Goal: Task Accomplishment & Management: Use online tool/utility

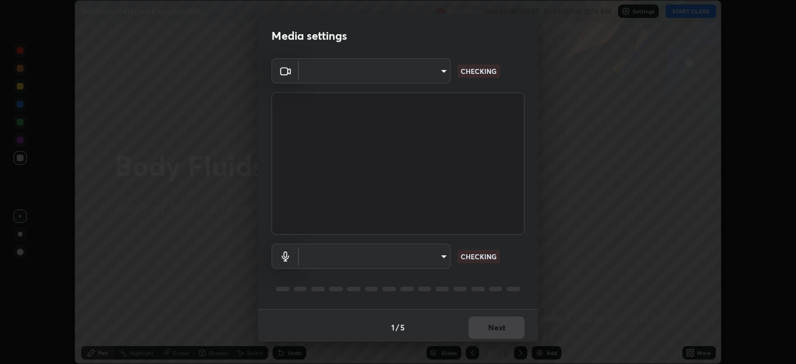
scroll to position [3, 0]
type input "052f9b30e05f62bb2e590cb50044ac96a00de3eab8a32c7a625fc31ec407be61"
type input "26c45b5a75dd284b2b07efa34f095bc96a029c451b0918895cb94407aa1265c0"
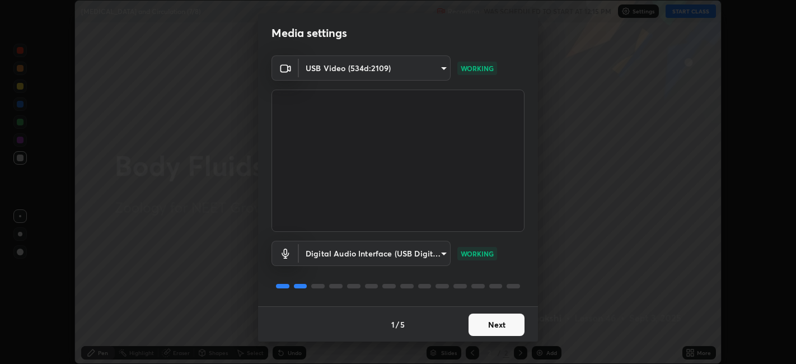
click at [509, 324] on button "Next" at bounding box center [496, 324] width 56 height 22
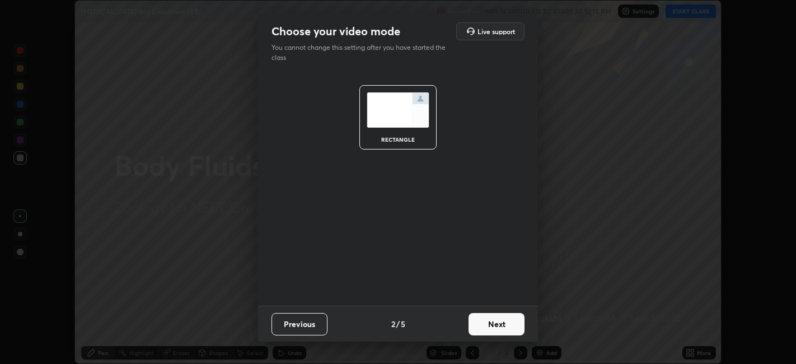
scroll to position [0, 0]
click at [512, 326] on button "Next" at bounding box center [496, 324] width 56 height 22
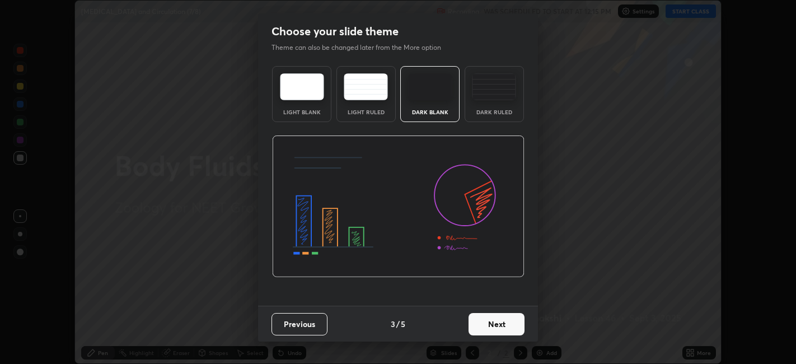
click at [513, 322] on button "Next" at bounding box center [496, 324] width 56 height 22
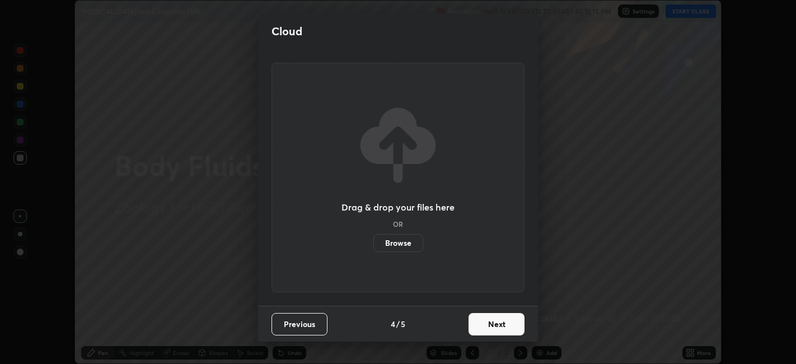
click at [513, 316] on button "Next" at bounding box center [496, 324] width 56 height 22
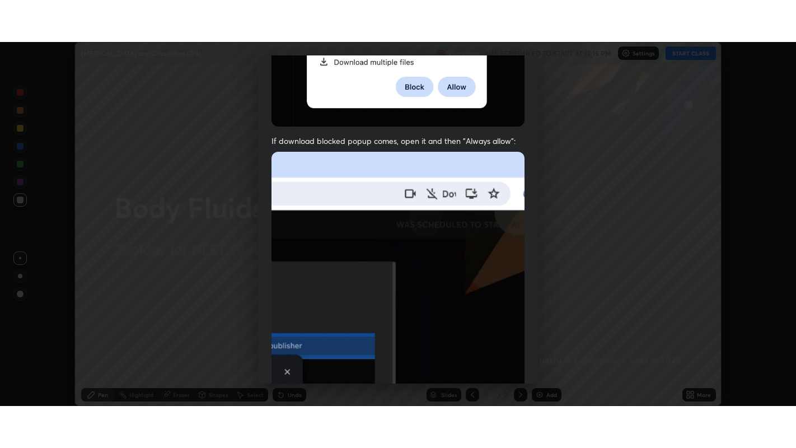
scroll to position [231, 0]
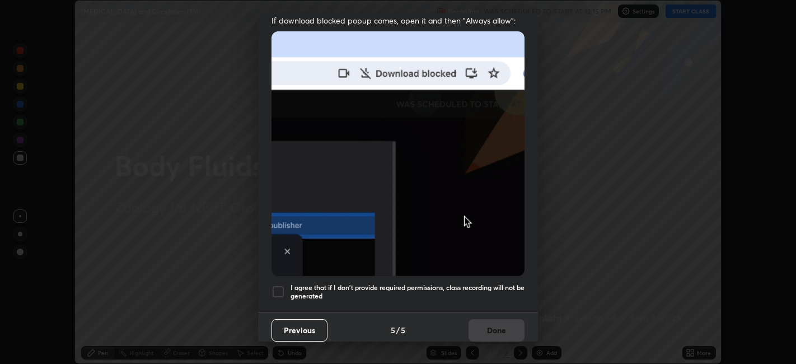
click at [278, 285] on div at bounding box center [277, 291] width 13 height 13
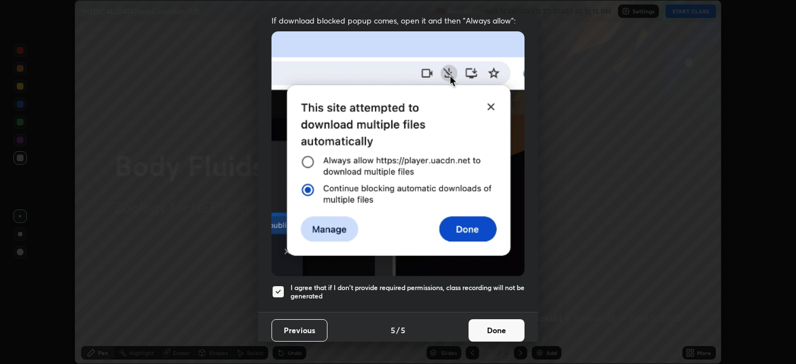
click at [492, 321] on button "Done" at bounding box center [496, 330] width 56 height 22
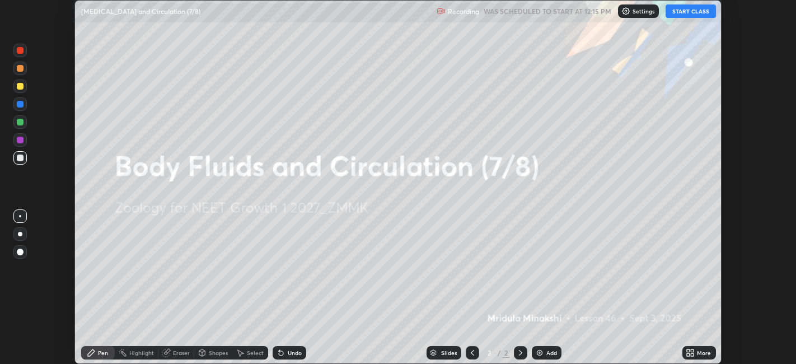
click at [699, 351] on div "More" at bounding box center [704, 353] width 14 height 6
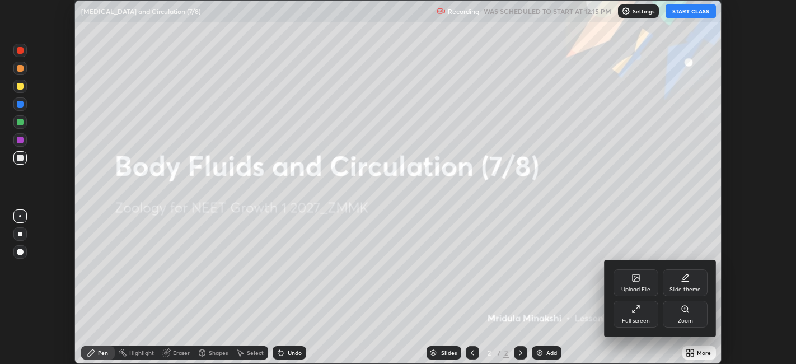
click at [630, 287] on div "Upload File" at bounding box center [635, 290] width 29 height 6
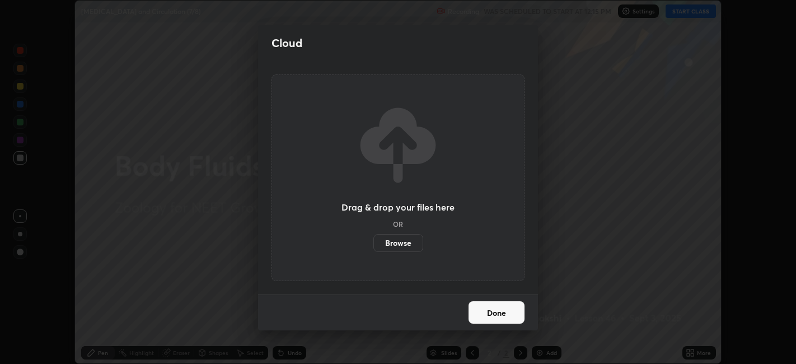
click at [592, 297] on div "Cloud Drag & drop your files here OR Browse Done" at bounding box center [398, 182] width 796 height 364
click at [576, 262] on div "Cloud Drag & drop your files here OR Browse Done" at bounding box center [398, 182] width 796 height 364
click at [514, 312] on button "Done" at bounding box center [496, 312] width 56 height 22
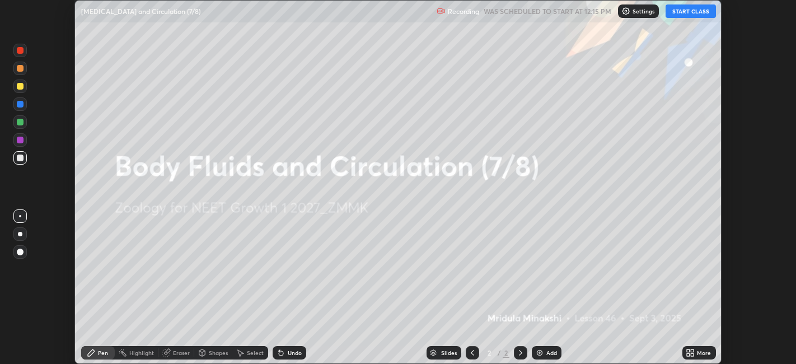
click at [692, 354] on icon at bounding box center [692, 354] width 3 height 3
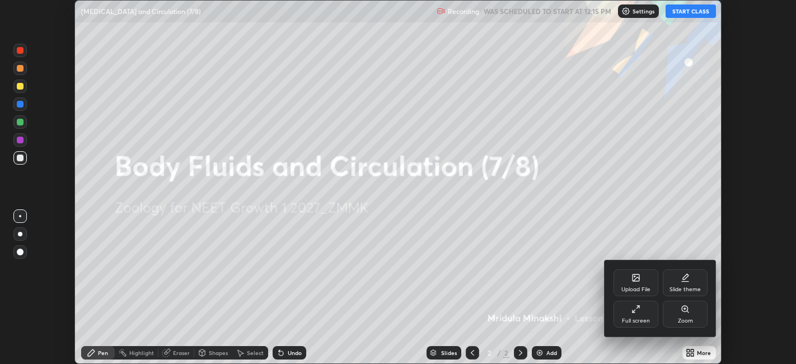
click at [640, 318] on div "Full screen" at bounding box center [636, 321] width 28 height 6
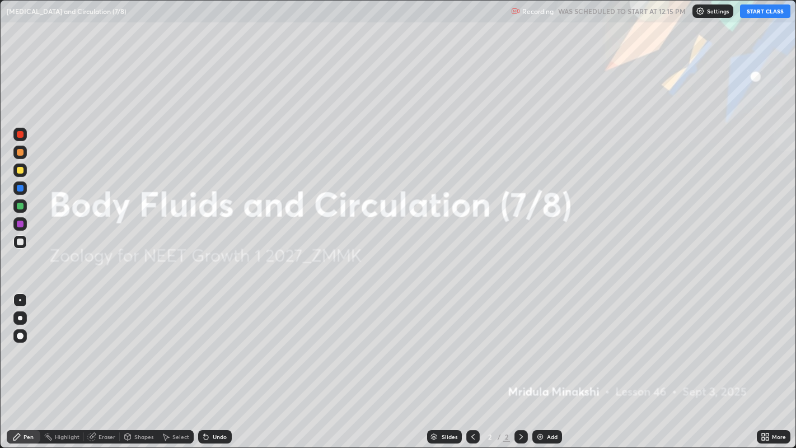
scroll to position [448, 796]
click at [766, 14] on button "START CLASS" at bounding box center [765, 10] width 50 height 13
click at [545, 363] on div "Add" at bounding box center [547, 436] width 30 height 13
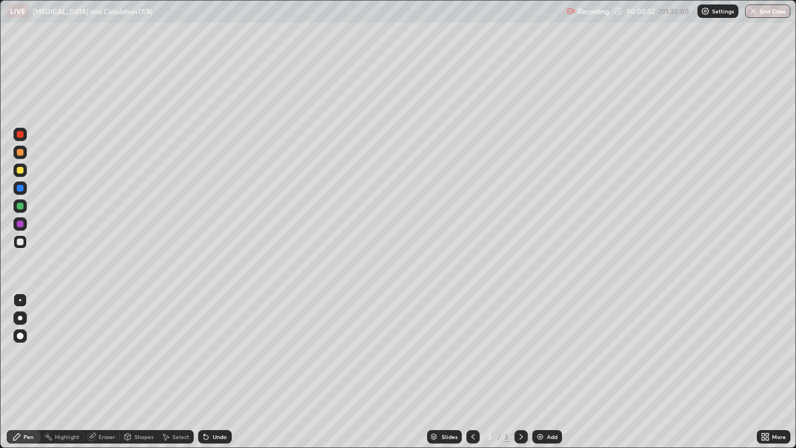
click at [20, 205] on div at bounding box center [20, 206] width 7 height 7
click at [24, 240] on div at bounding box center [19, 241] width 13 height 13
click at [23, 173] on div at bounding box center [19, 169] width 13 height 13
click at [24, 243] on div at bounding box center [19, 241] width 13 height 13
click at [22, 208] on div at bounding box center [20, 206] width 7 height 7
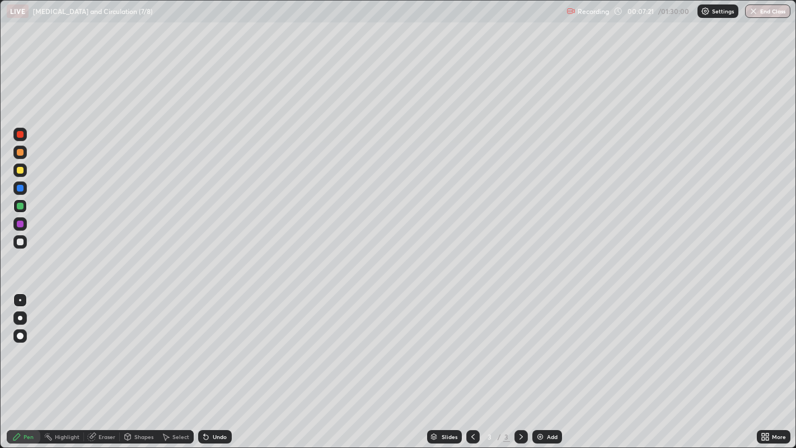
click at [111, 363] on div "Eraser" at bounding box center [102, 436] width 36 height 13
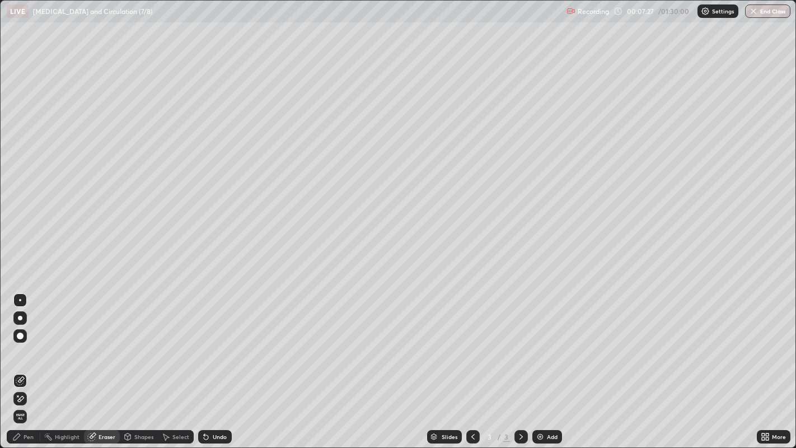
click at [29, 363] on div "Pen" at bounding box center [29, 437] width 10 height 6
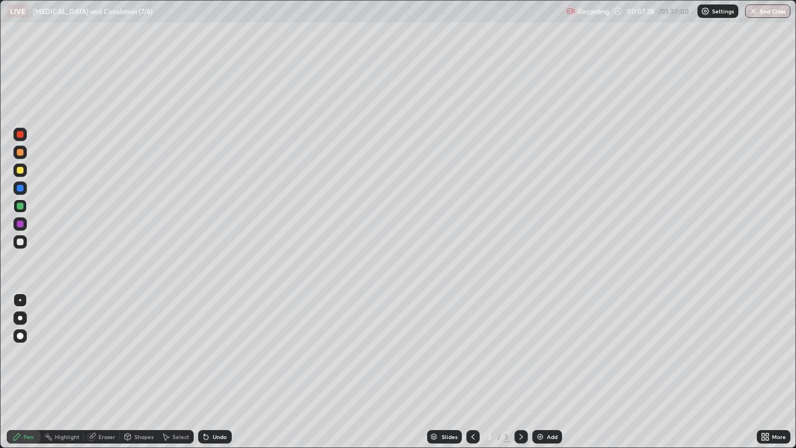
click at [26, 209] on div at bounding box center [19, 206] width 13 height 18
click at [21, 247] on div at bounding box center [19, 241] width 13 height 13
click at [21, 170] on div at bounding box center [20, 170] width 7 height 7
click at [21, 205] on div at bounding box center [20, 206] width 7 height 7
click at [24, 243] on div at bounding box center [19, 241] width 13 height 13
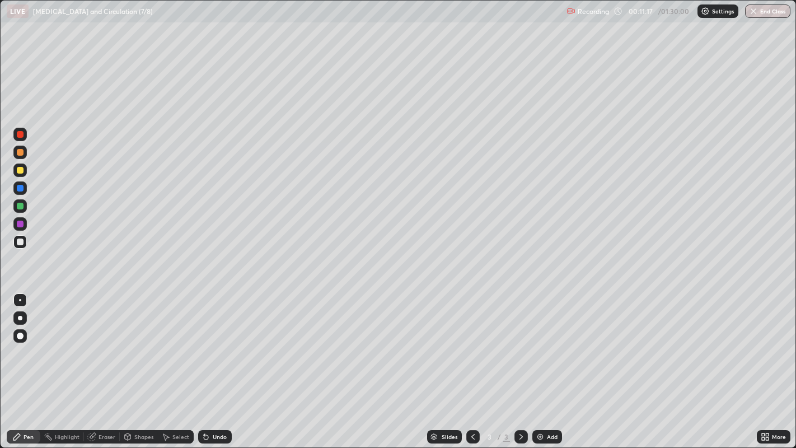
click at [556, 363] on div "Add" at bounding box center [547, 436] width 30 height 13
click at [21, 205] on div at bounding box center [20, 206] width 7 height 7
click at [22, 133] on div at bounding box center [20, 134] width 7 height 7
click at [21, 205] on div at bounding box center [20, 206] width 7 height 7
click at [25, 175] on div at bounding box center [19, 169] width 13 height 13
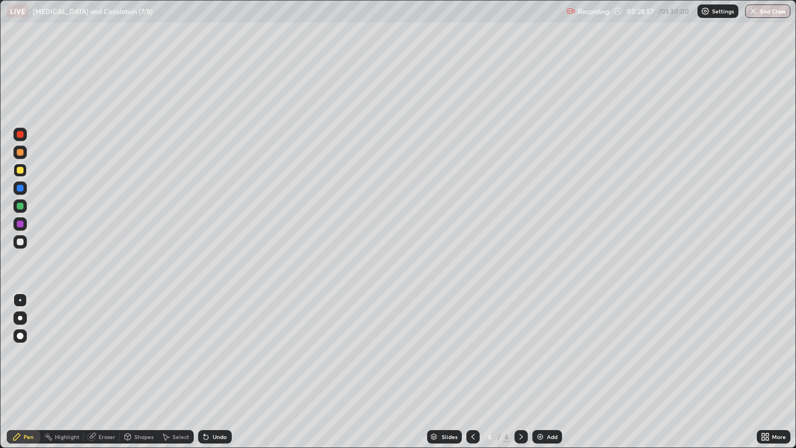
click at [551, 363] on div "Add" at bounding box center [552, 437] width 11 height 6
click at [21, 207] on div at bounding box center [20, 206] width 7 height 7
click at [24, 206] on div at bounding box center [19, 205] width 13 height 13
click at [22, 241] on div at bounding box center [20, 241] width 7 height 7
click at [20, 205] on div at bounding box center [20, 206] width 7 height 7
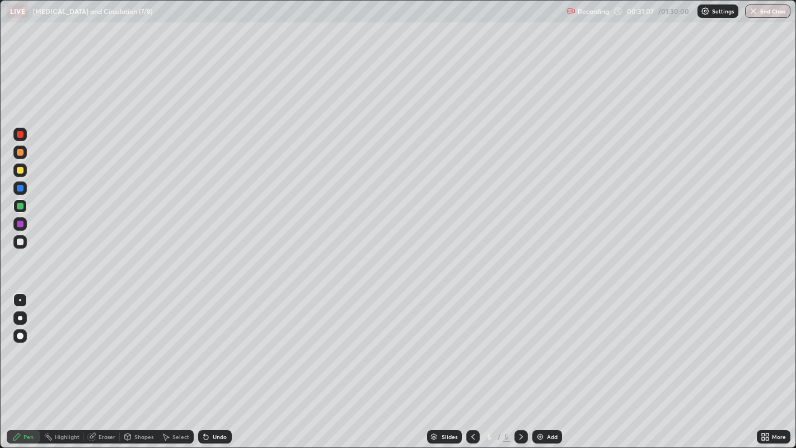
click at [26, 170] on div at bounding box center [19, 169] width 13 height 13
click at [25, 135] on div at bounding box center [19, 134] width 13 height 13
click at [23, 205] on div at bounding box center [20, 206] width 7 height 7
click at [21, 147] on div at bounding box center [19, 152] width 13 height 13
click at [24, 205] on div at bounding box center [19, 205] width 13 height 13
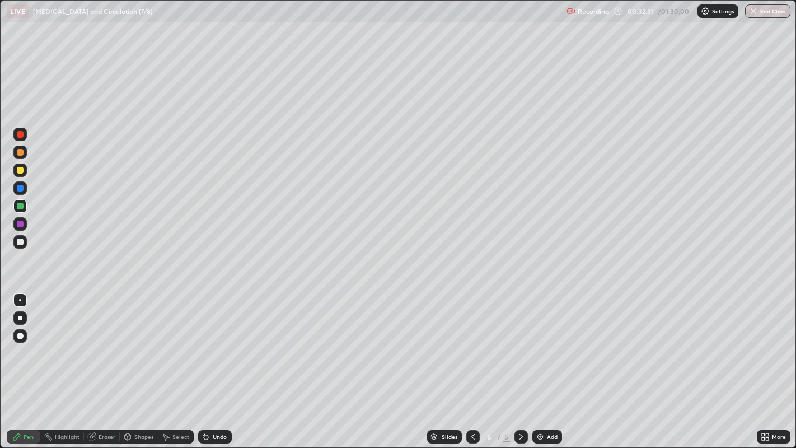
click at [26, 241] on div at bounding box center [19, 241] width 13 height 13
click at [26, 209] on div at bounding box center [19, 205] width 13 height 13
click at [112, 363] on div "Eraser" at bounding box center [106, 437] width 17 height 6
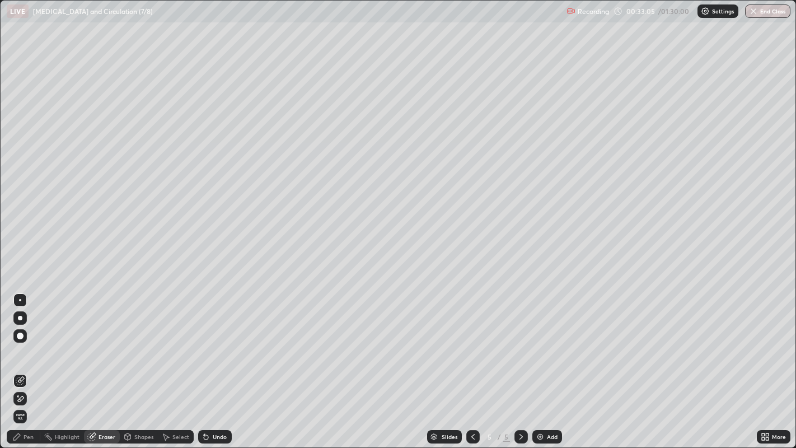
click at [27, 363] on div "Pen" at bounding box center [24, 436] width 34 height 13
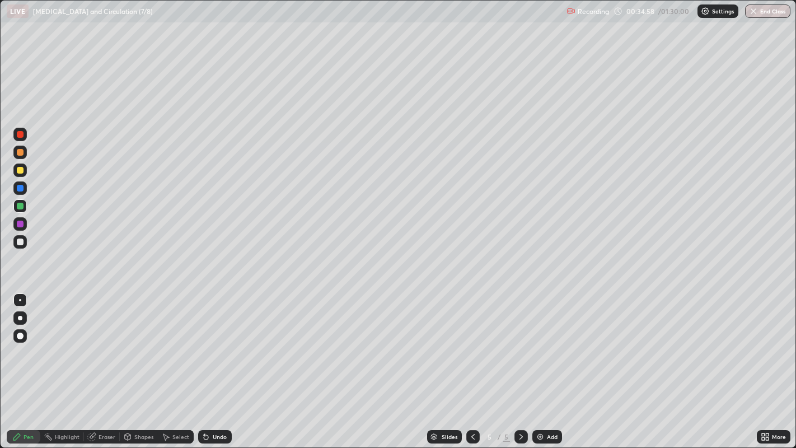
click at [26, 244] on div at bounding box center [19, 241] width 13 height 13
click at [24, 242] on div at bounding box center [19, 241] width 13 height 13
click at [23, 208] on div at bounding box center [19, 205] width 13 height 13
click at [555, 363] on div "Add" at bounding box center [552, 437] width 11 height 6
click at [26, 207] on div at bounding box center [19, 205] width 13 height 13
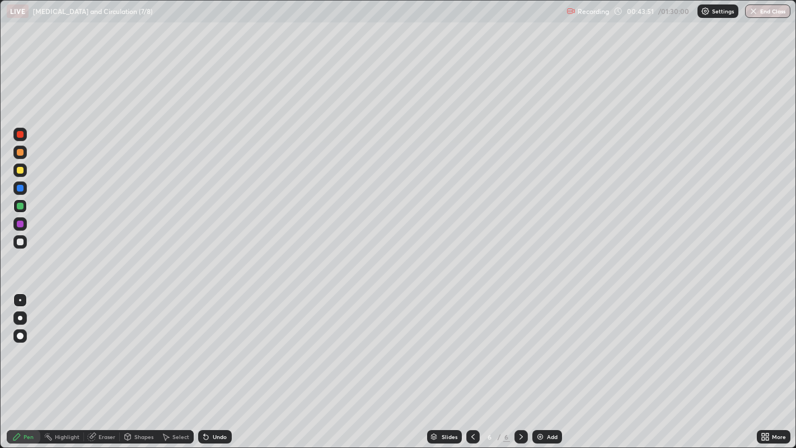
click at [21, 243] on div at bounding box center [20, 241] width 7 height 7
click at [22, 205] on div at bounding box center [20, 206] width 7 height 7
click at [96, 363] on div "Eraser" at bounding box center [102, 436] width 36 height 13
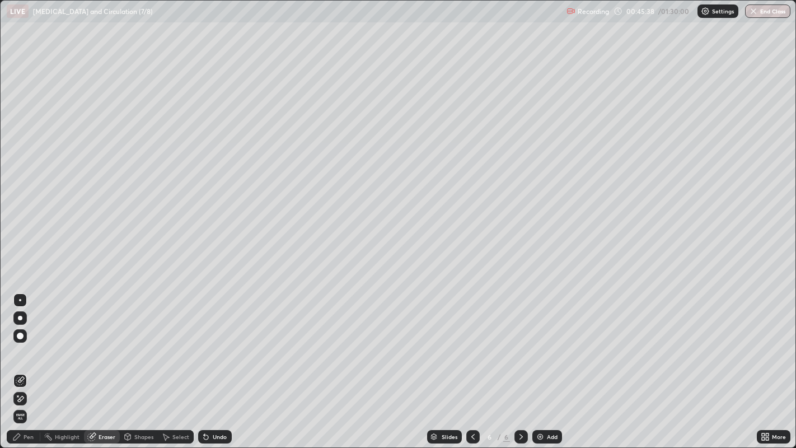
click at [31, 363] on div "Pen" at bounding box center [29, 437] width 10 height 6
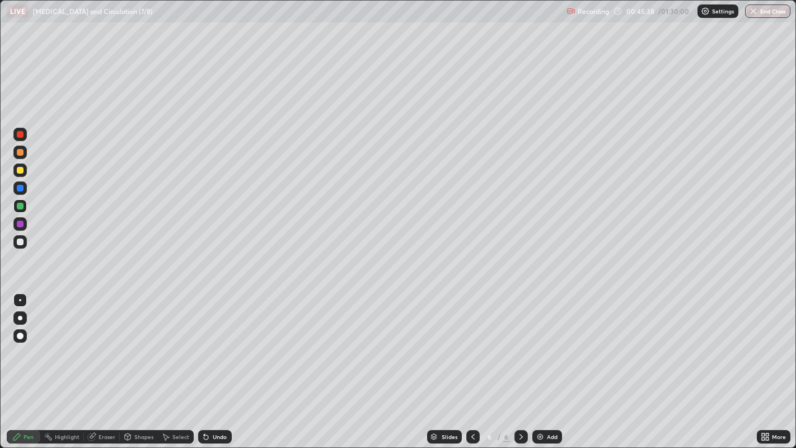
click at [25, 207] on div at bounding box center [19, 205] width 13 height 13
click at [111, 363] on div "Eraser" at bounding box center [106, 437] width 17 height 6
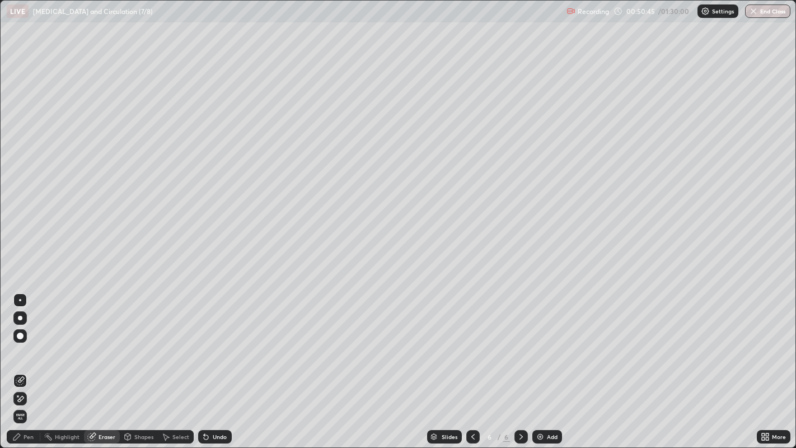
click at [28, 363] on div "Pen" at bounding box center [29, 437] width 10 height 6
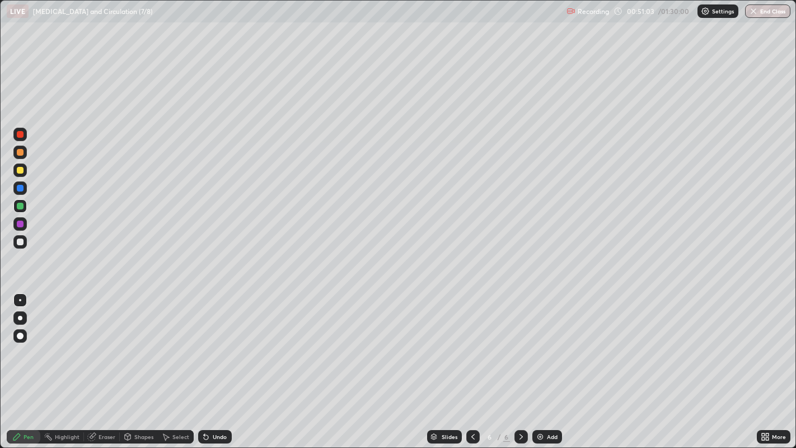
click at [21, 243] on div at bounding box center [20, 241] width 7 height 7
click at [20, 205] on div at bounding box center [20, 206] width 7 height 7
click at [20, 241] on div at bounding box center [20, 241] width 7 height 7
click at [104, 363] on div "Eraser" at bounding box center [106, 437] width 17 height 6
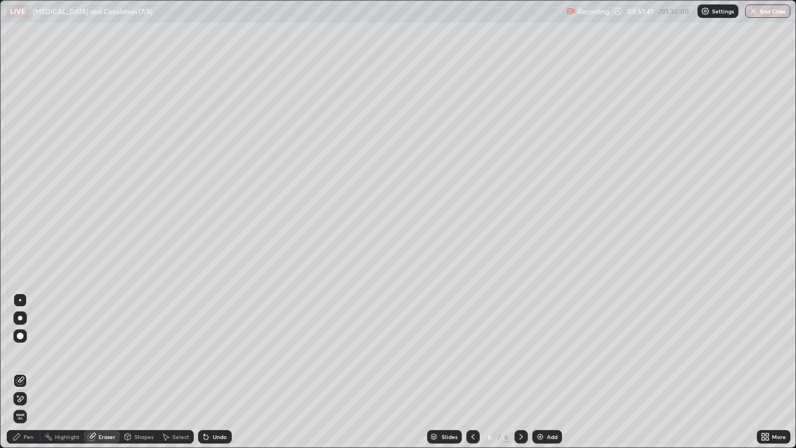
click at [29, 363] on div "Pen" at bounding box center [29, 437] width 10 height 6
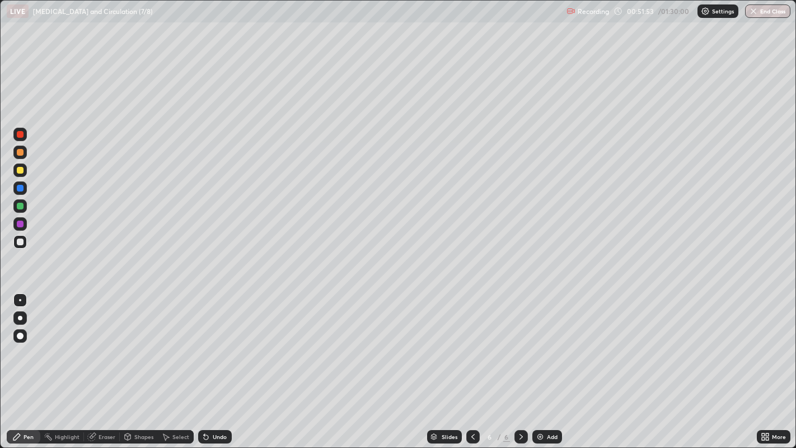
click at [26, 205] on div at bounding box center [19, 205] width 13 height 13
click at [21, 134] on div at bounding box center [20, 134] width 7 height 7
click at [21, 241] on div at bounding box center [20, 241] width 7 height 7
click at [109, 363] on div "Eraser" at bounding box center [102, 436] width 36 height 13
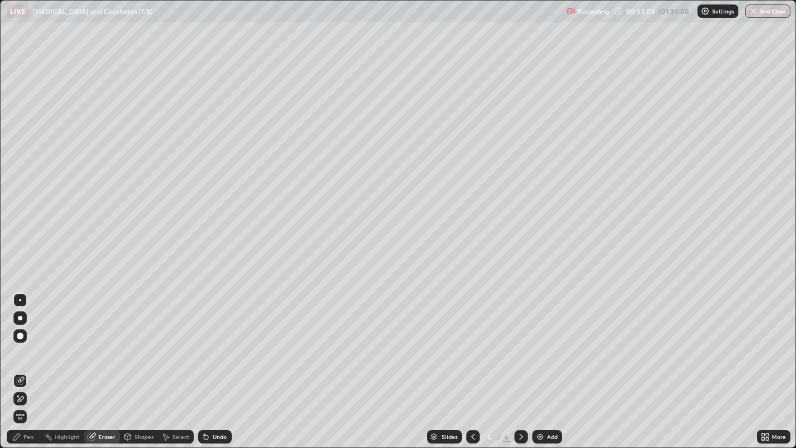
click at [27, 363] on div "Pen" at bounding box center [29, 437] width 10 height 6
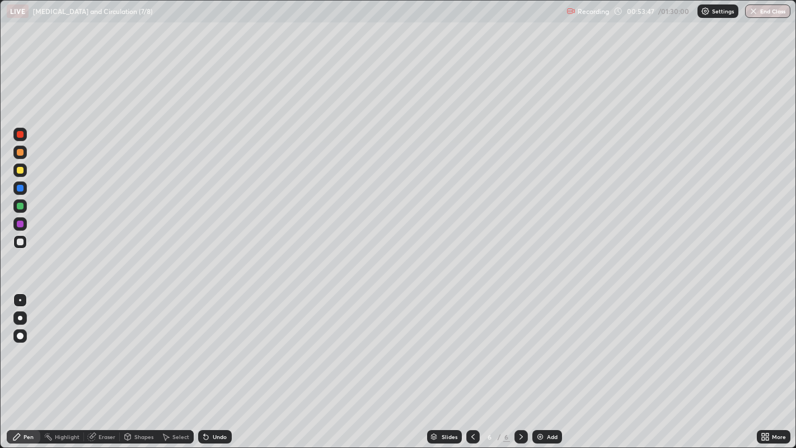
click at [107, 363] on div "Eraser" at bounding box center [106, 437] width 17 height 6
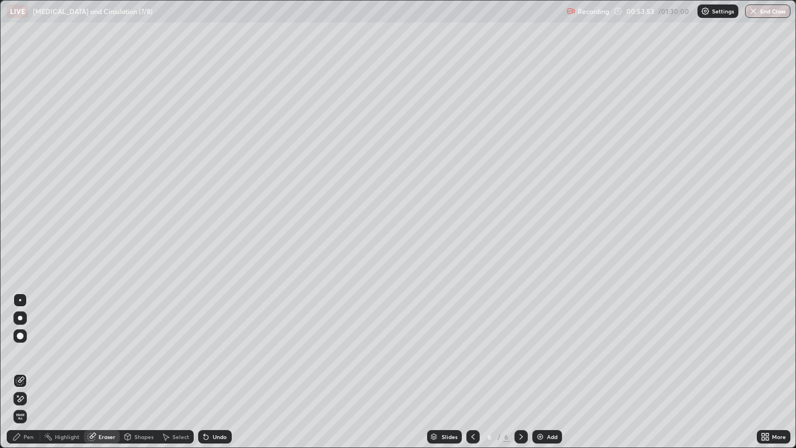
click at [37, 363] on div "Pen" at bounding box center [24, 436] width 34 height 13
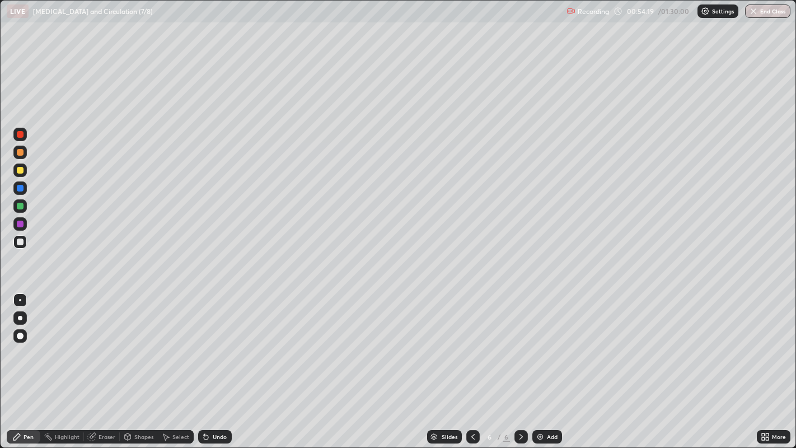
click at [112, 363] on div "Eraser" at bounding box center [106, 437] width 17 height 6
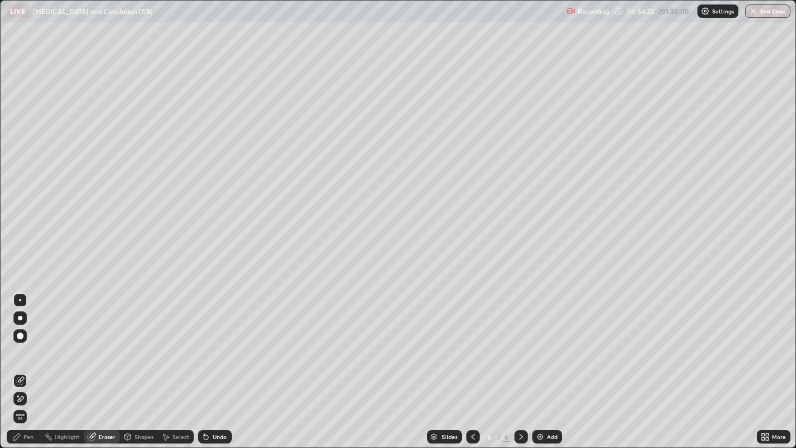
click at [26, 363] on div "Pen" at bounding box center [29, 437] width 10 height 6
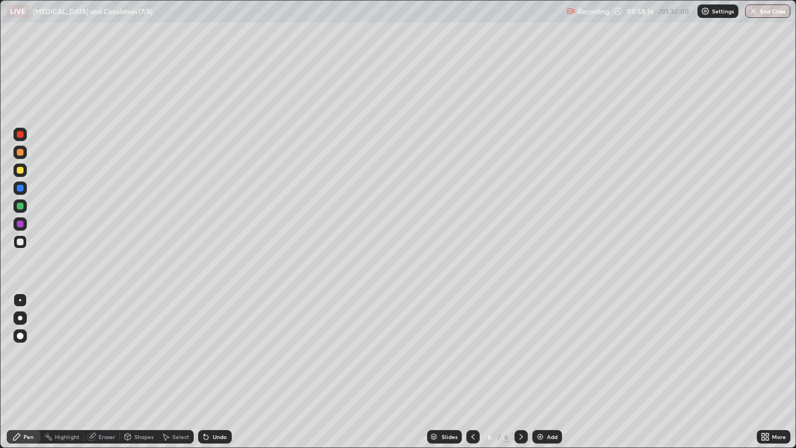
click at [102, 363] on div "Eraser" at bounding box center [106, 437] width 17 height 6
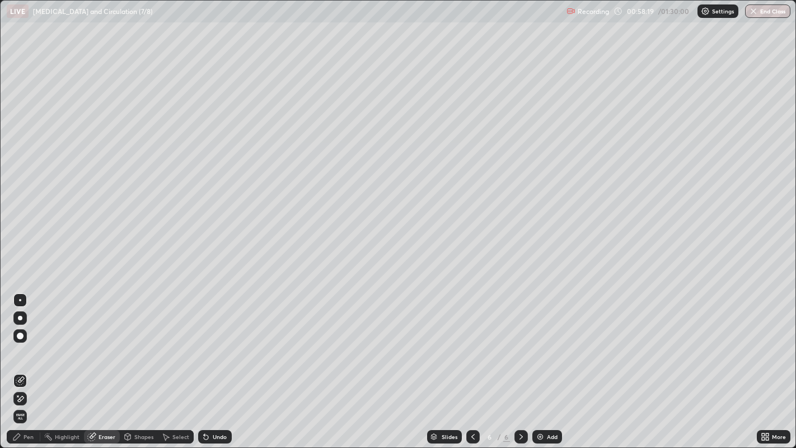
click at [27, 363] on div "Pen" at bounding box center [29, 437] width 10 height 6
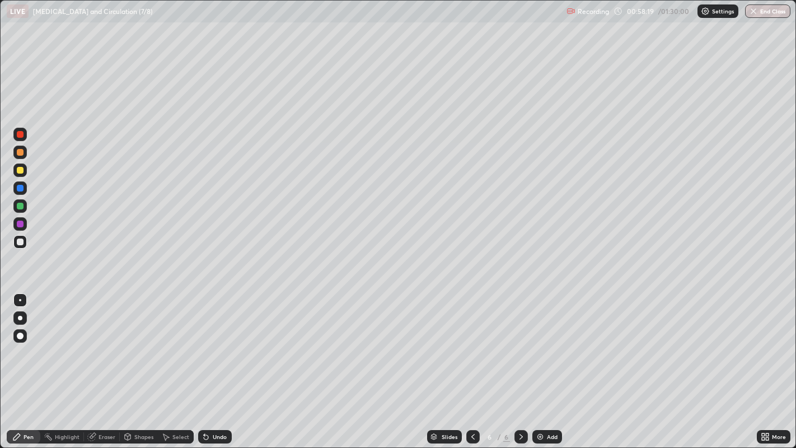
click at [22, 204] on div at bounding box center [20, 206] width 7 height 7
click at [547, 363] on div "Add" at bounding box center [552, 437] width 11 height 6
click at [21, 241] on div at bounding box center [20, 241] width 7 height 7
click at [23, 134] on div at bounding box center [20, 134] width 7 height 7
click at [21, 243] on div at bounding box center [20, 241] width 7 height 7
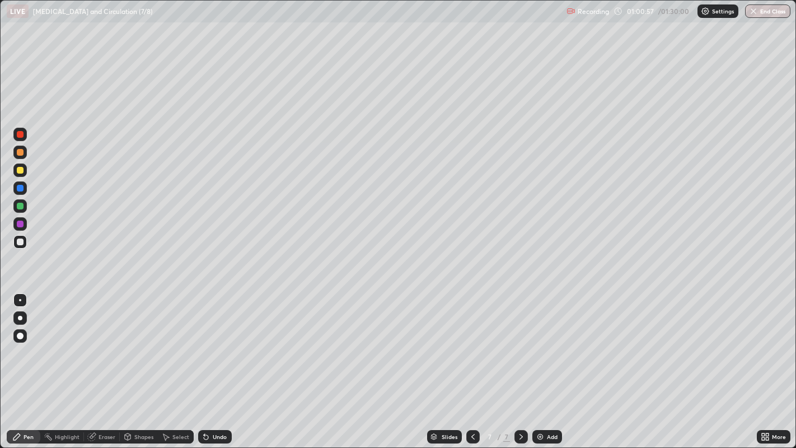
click at [20, 205] on div at bounding box center [20, 206] width 7 height 7
click at [23, 241] on div at bounding box center [20, 241] width 7 height 7
click at [21, 136] on div at bounding box center [20, 134] width 7 height 7
click at [21, 135] on div at bounding box center [20, 134] width 7 height 7
click at [22, 242] on div at bounding box center [20, 241] width 7 height 7
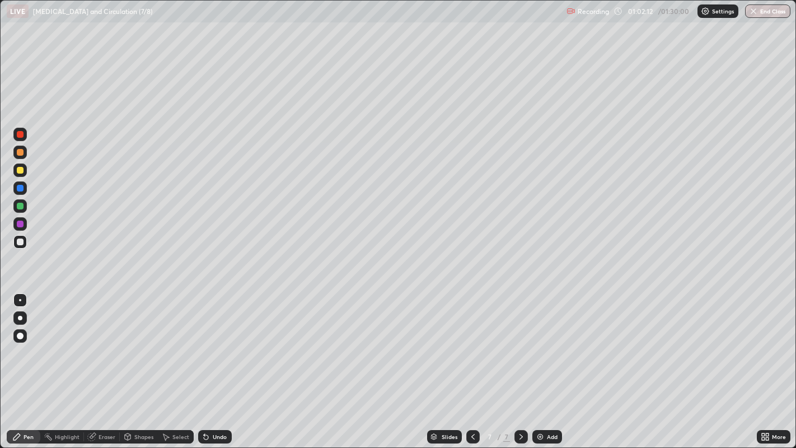
click at [20, 205] on div at bounding box center [20, 206] width 7 height 7
click at [21, 240] on div at bounding box center [20, 241] width 7 height 7
click at [19, 206] on div at bounding box center [20, 206] width 7 height 7
click at [22, 131] on div at bounding box center [19, 134] width 13 height 13
click at [24, 243] on div at bounding box center [19, 241] width 13 height 13
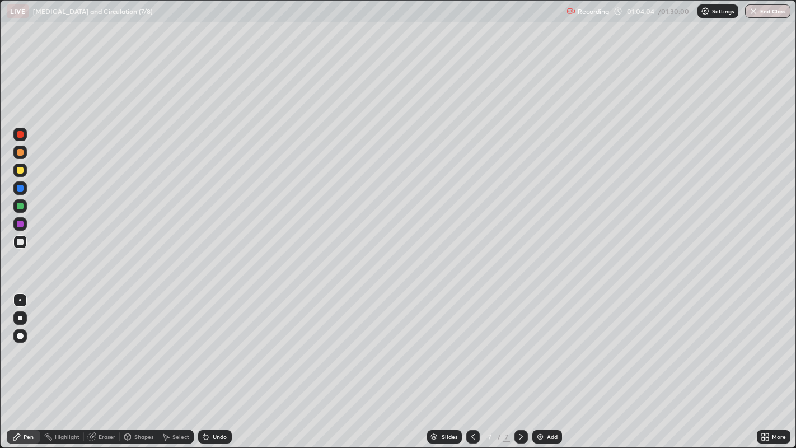
click at [74, 363] on div "Highlight" at bounding box center [67, 437] width 25 height 6
click at [102, 363] on div "Eraser" at bounding box center [106, 437] width 17 height 6
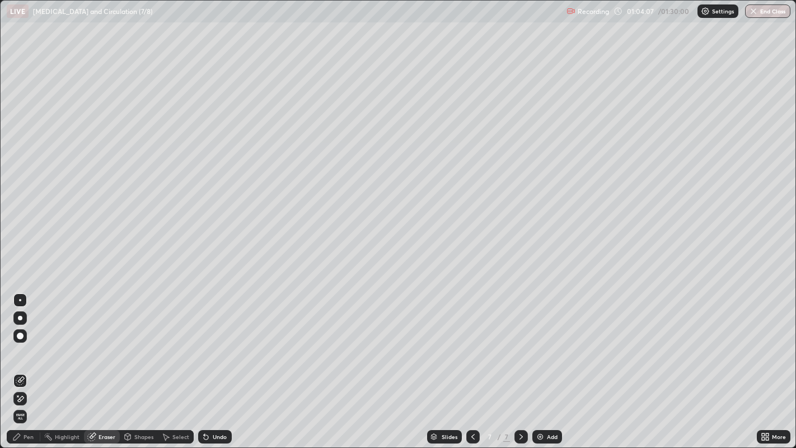
click at [29, 363] on div "Pen" at bounding box center [29, 437] width 10 height 6
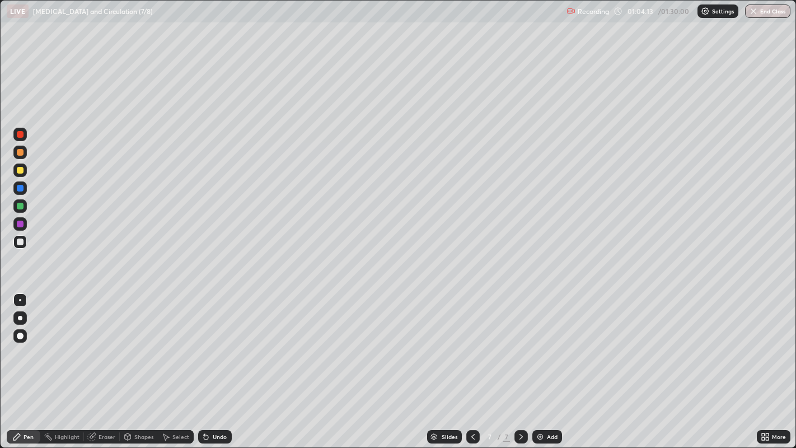
click at [22, 137] on div at bounding box center [19, 134] width 13 height 13
click at [24, 241] on div at bounding box center [19, 241] width 13 height 13
click at [25, 205] on div at bounding box center [19, 205] width 13 height 13
click at [556, 363] on div "Add" at bounding box center [552, 437] width 11 height 6
click at [20, 205] on div at bounding box center [20, 206] width 7 height 7
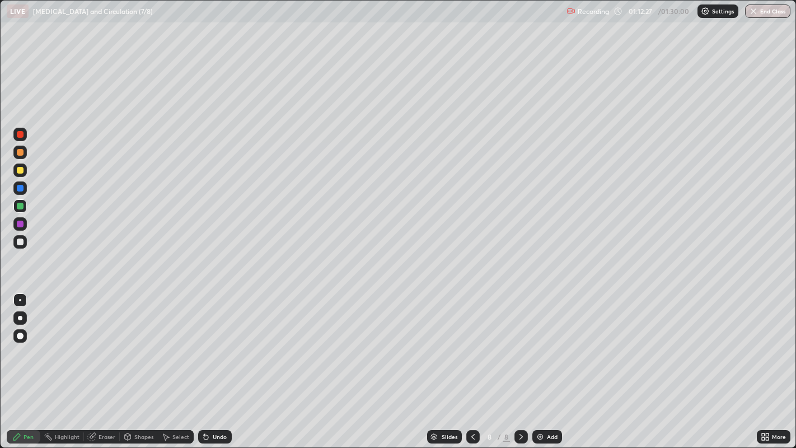
click at [23, 135] on div at bounding box center [20, 134] width 7 height 7
click at [21, 205] on div at bounding box center [20, 206] width 7 height 7
click at [23, 243] on div at bounding box center [20, 241] width 7 height 7
click at [107, 363] on div "Eraser" at bounding box center [106, 437] width 17 height 6
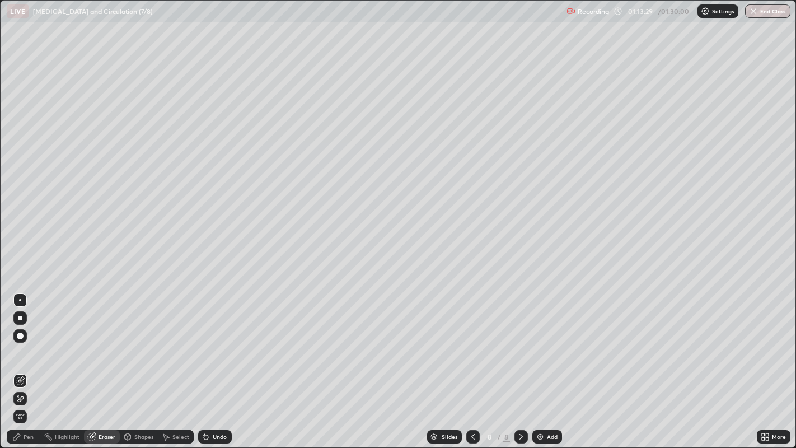
click at [32, 363] on div "Pen" at bounding box center [29, 437] width 10 height 6
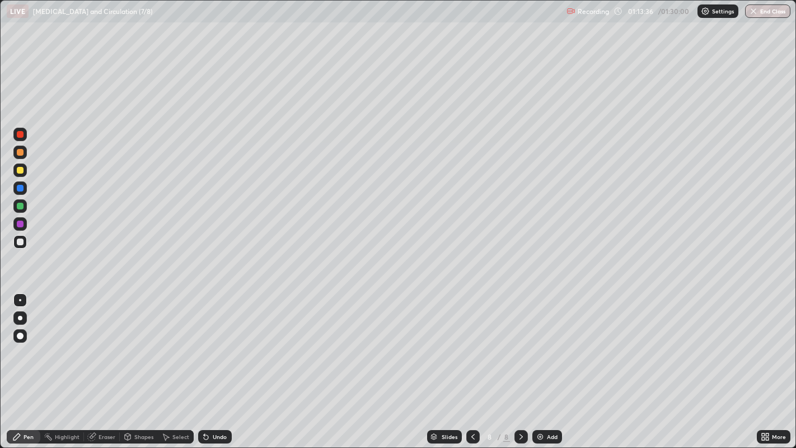
click at [106, 363] on div "Eraser" at bounding box center [106, 437] width 17 height 6
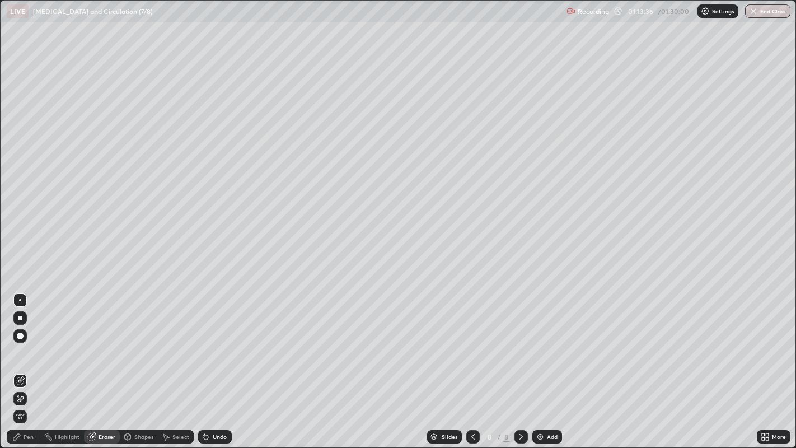
click at [27, 363] on div "Pen" at bounding box center [29, 437] width 10 height 6
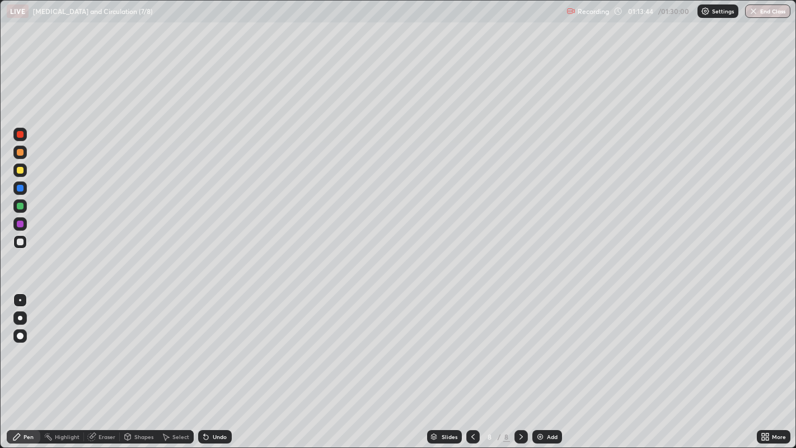
click at [20, 207] on div at bounding box center [20, 206] width 7 height 7
click at [21, 241] on div at bounding box center [20, 241] width 7 height 7
click at [21, 205] on div at bounding box center [20, 206] width 7 height 7
click at [21, 241] on div at bounding box center [20, 241] width 7 height 7
click at [26, 224] on div at bounding box center [19, 223] width 13 height 13
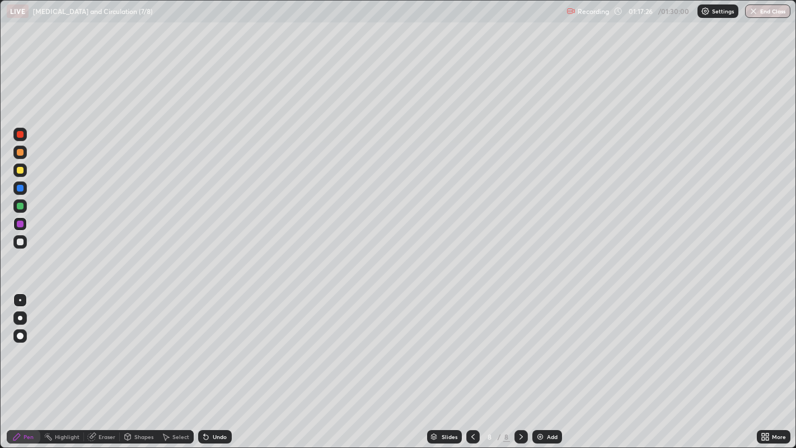
click at [109, 363] on div "Eraser" at bounding box center [106, 437] width 17 height 6
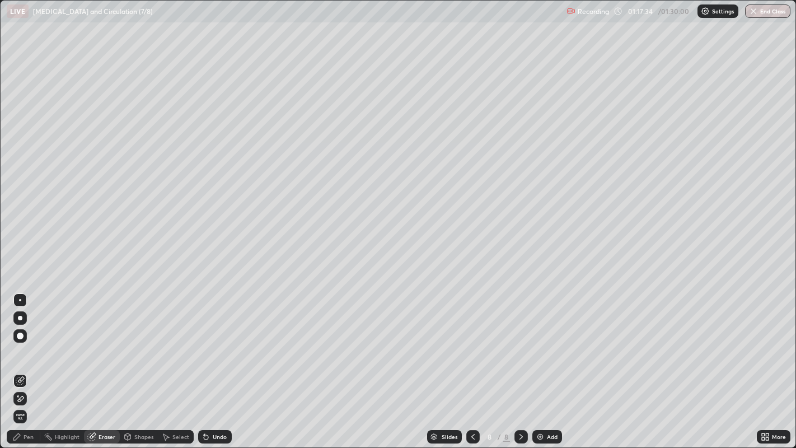
click at [29, 363] on div "Pen" at bounding box center [29, 437] width 10 height 6
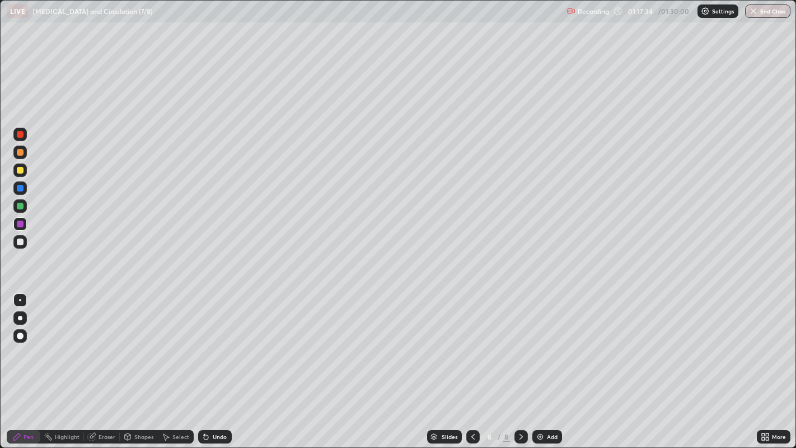
click at [24, 243] on div at bounding box center [19, 241] width 13 height 13
click at [21, 170] on div at bounding box center [20, 170] width 7 height 7
click at [20, 224] on div at bounding box center [20, 224] width 7 height 7
click at [20, 134] on div at bounding box center [20, 134] width 7 height 7
click at [21, 170] on div at bounding box center [20, 170] width 7 height 7
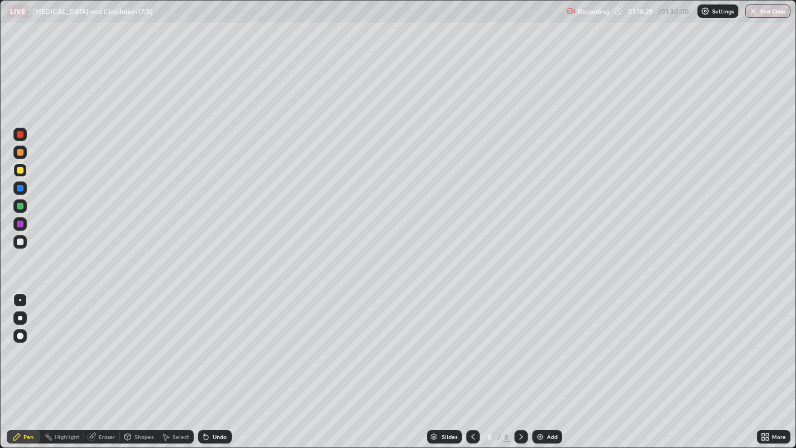
click at [24, 135] on div at bounding box center [19, 134] width 13 height 13
click at [21, 204] on div at bounding box center [20, 206] width 7 height 7
click at [23, 242] on div at bounding box center [20, 241] width 7 height 7
click at [20, 171] on div at bounding box center [20, 170] width 7 height 7
click at [548, 363] on div "Add" at bounding box center [552, 437] width 11 height 6
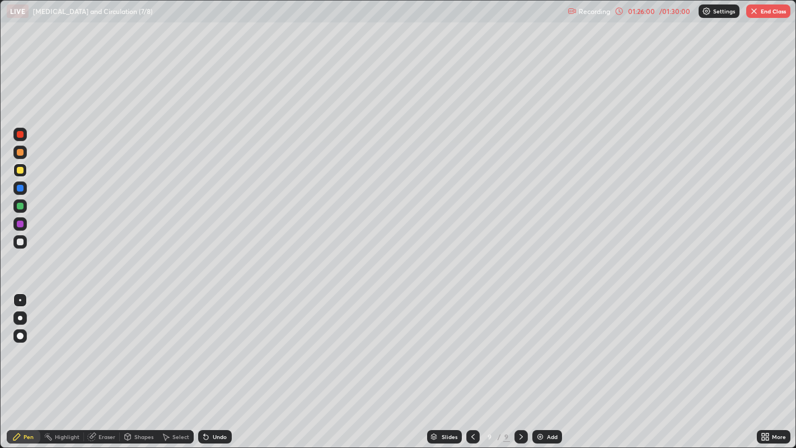
click at [772, 12] on button "End Class" at bounding box center [768, 10] width 44 height 13
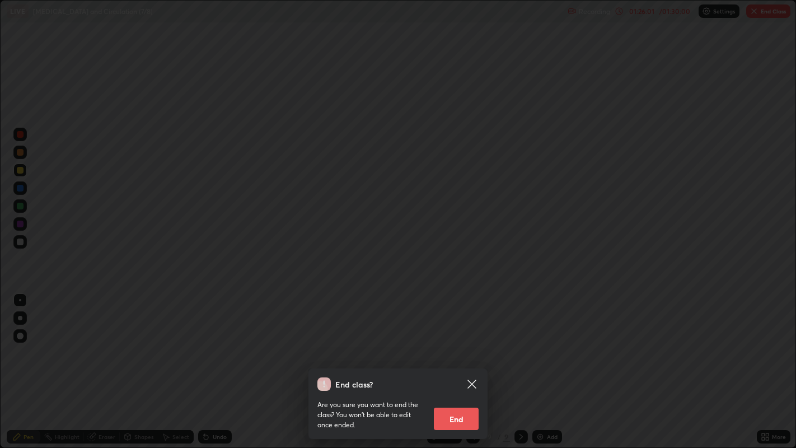
click at [465, 363] on button "End" at bounding box center [456, 418] width 45 height 22
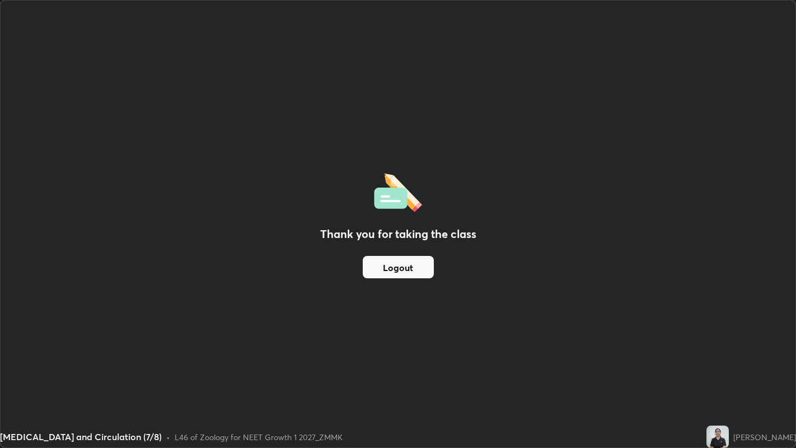
click at [415, 272] on button "Logout" at bounding box center [398, 267] width 71 height 22
